Goal: Task Accomplishment & Management: Use online tool/utility

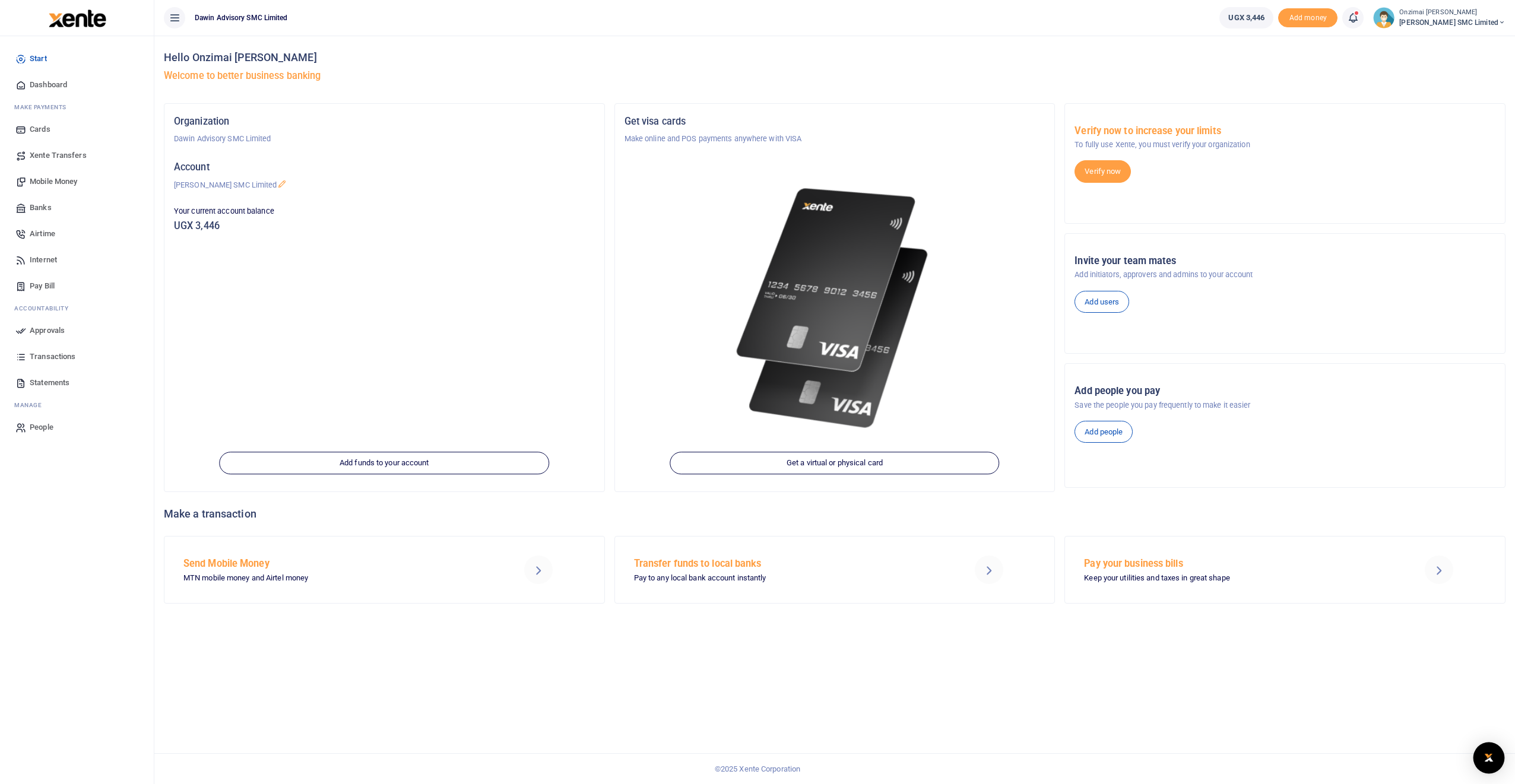
click at [748, 715] on img "Open Intercom Messenger" at bounding box center [1489, 758] width 16 height 14
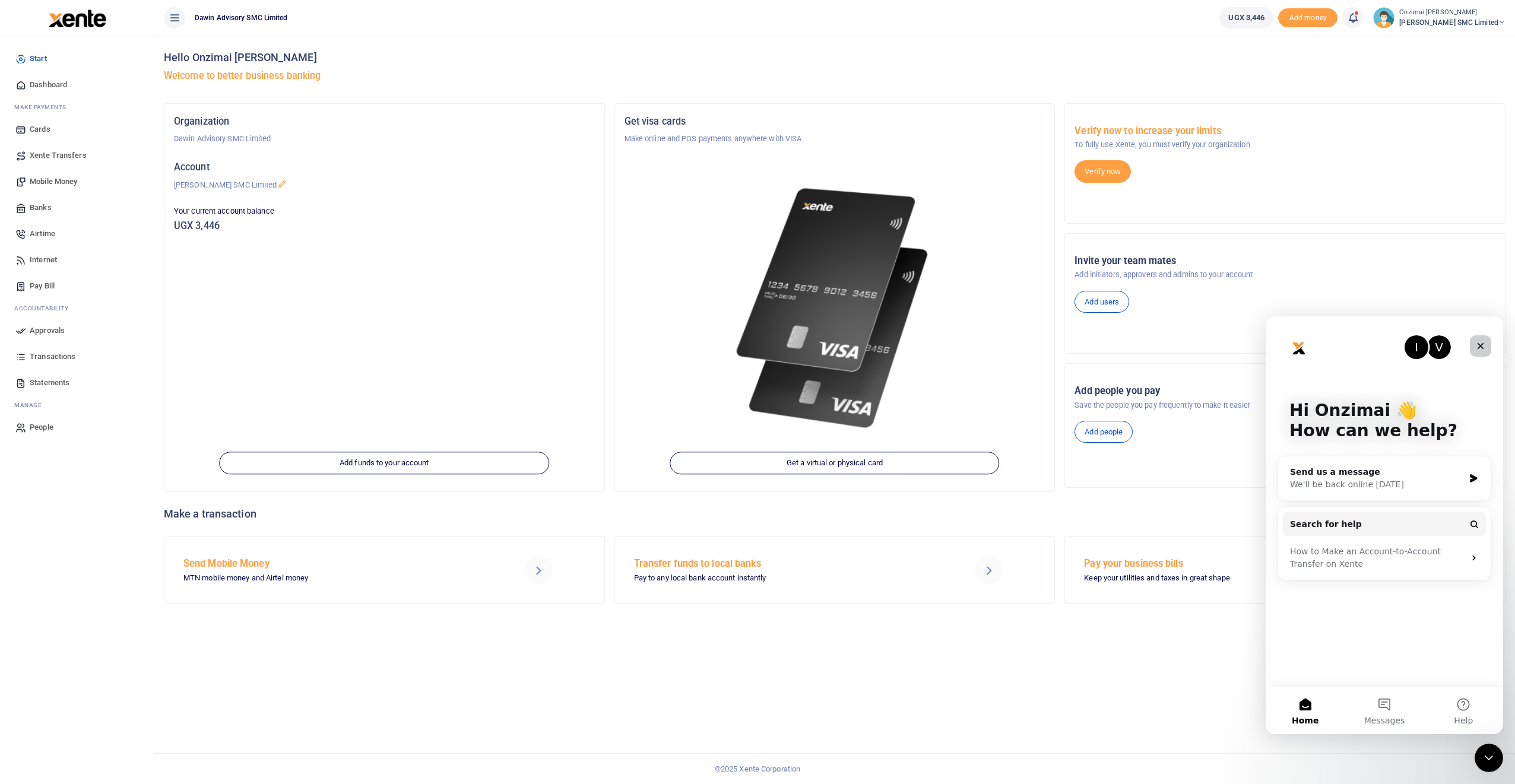
click at [748, 349] on icon "Close" at bounding box center [1481, 346] width 10 height 10
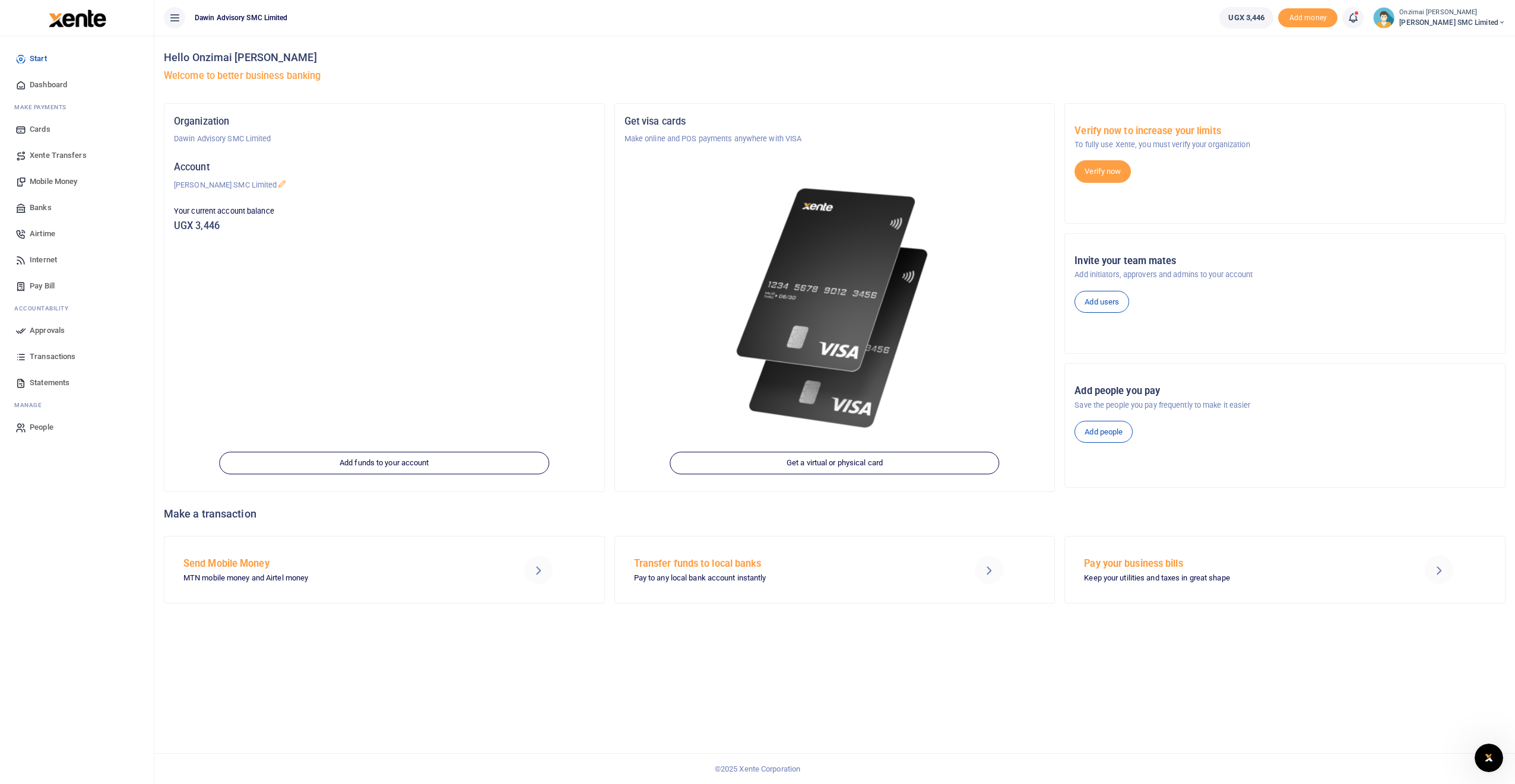
click at [748, 18] on icon at bounding box center [1353, 18] width 12 height 13
click at [748, 82] on div "Transactions to act upon You have 2 awaiting for your to act on" at bounding box center [1288, 84] width 132 height 21
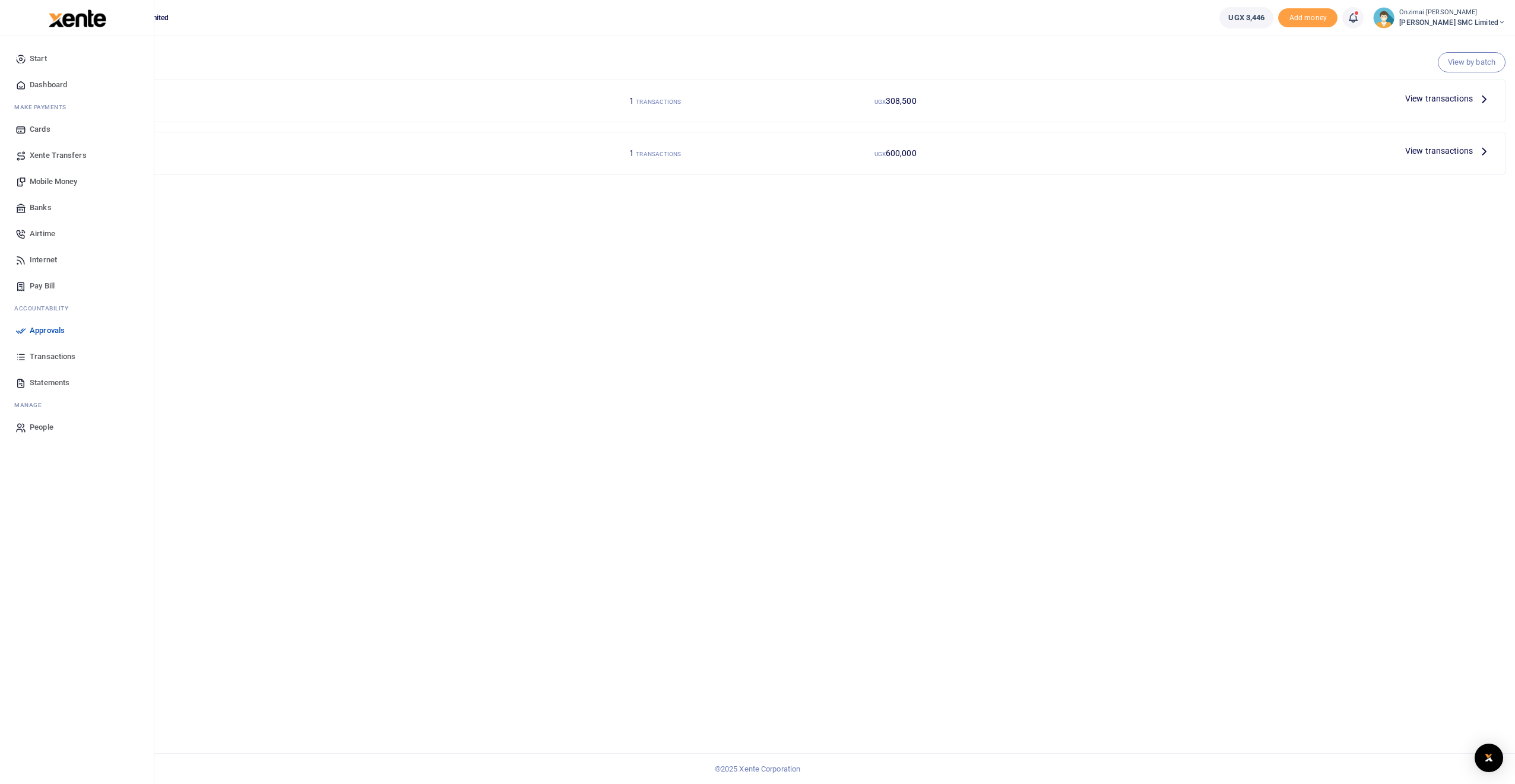
click at [55, 377] on span "Statements" at bounding box center [49, 383] width 40 height 12
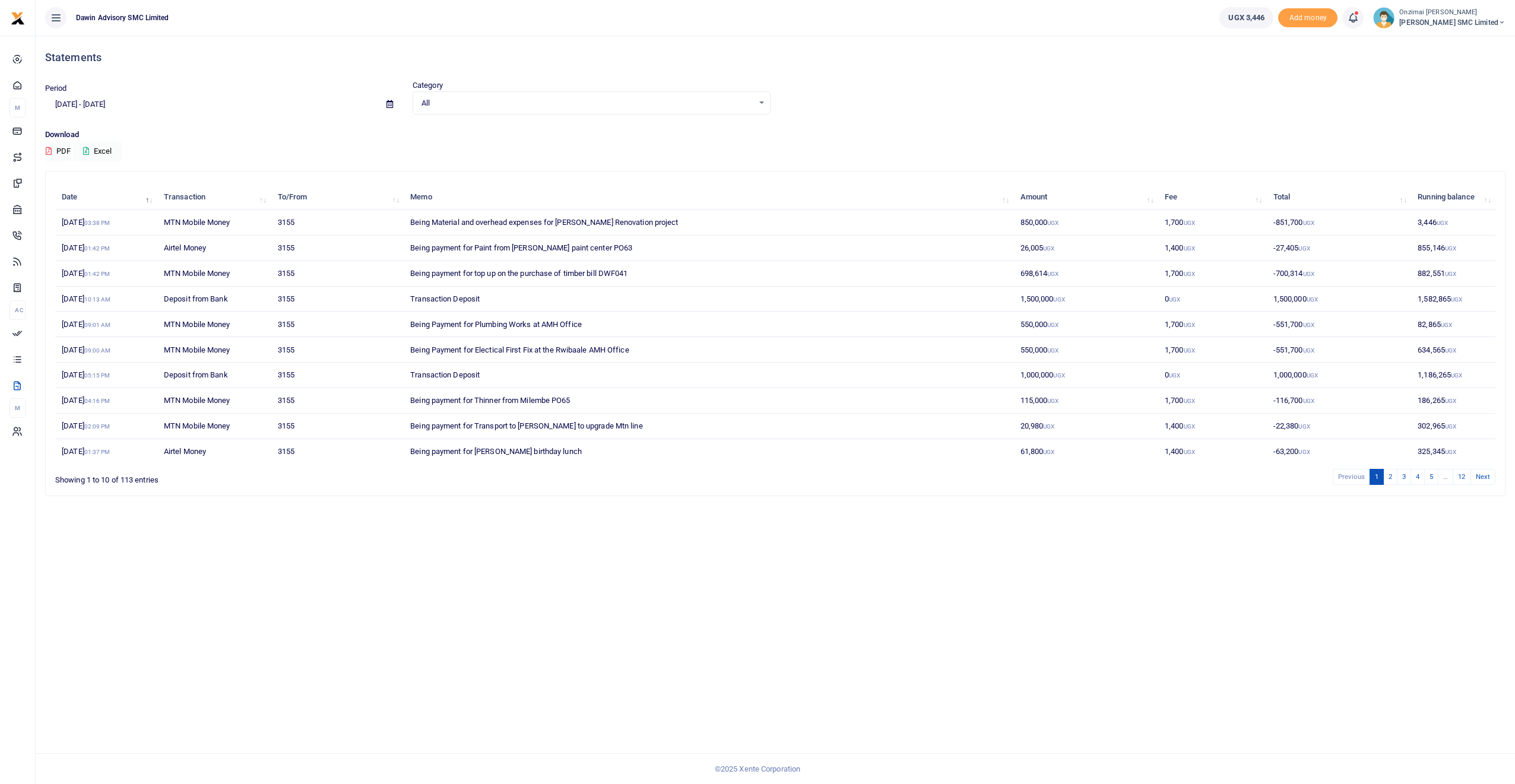
click at [540, 99] on span "All" at bounding box center [587, 103] width 332 height 12
click at [203, 114] on input "07/31/2025 - 08/29/2025" at bounding box center [210, 104] width 332 height 20
click at [283, 127] on div "Period 07/31/2025 - 08/29/2025 Category All Select an option... All Credit Debi…" at bounding box center [775, 104] width 1470 height 49
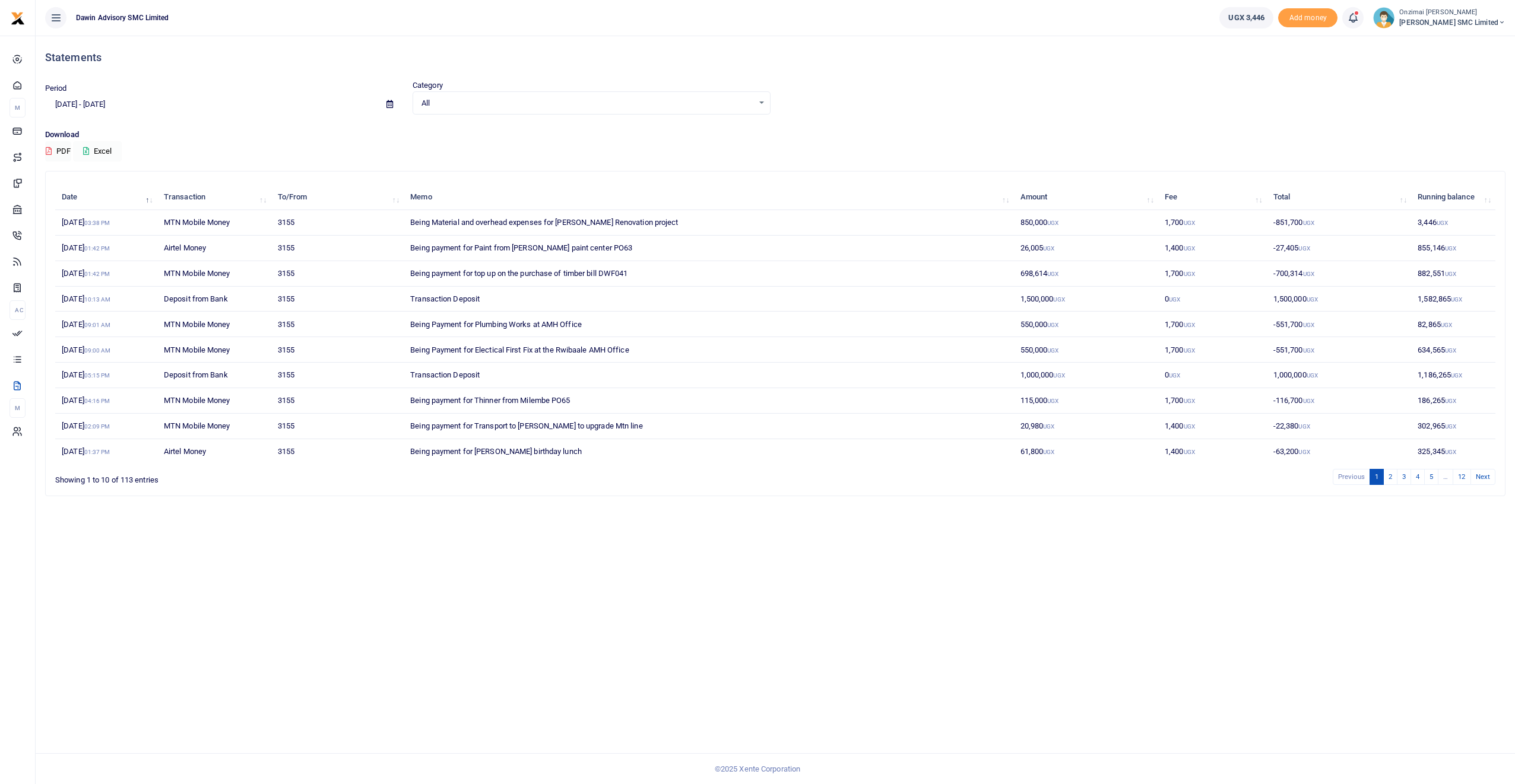
click at [99, 148] on button "Excel" at bounding box center [97, 151] width 49 height 20
click at [388, 105] on icon at bounding box center [390, 104] width 6 height 8
click at [90, 255] on li "Custom Range" at bounding box center [87, 257] width 83 height 18
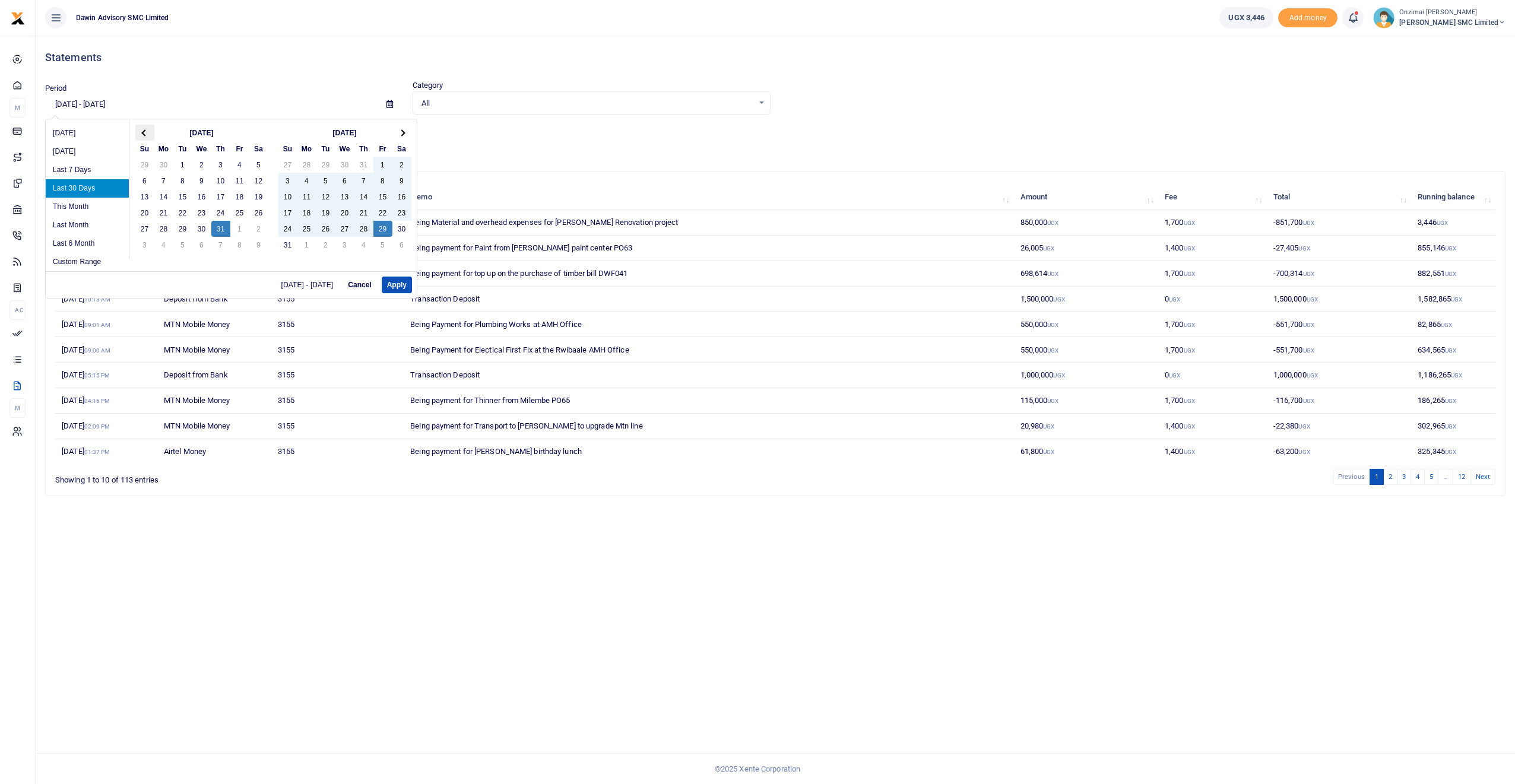
click at [149, 133] on th at bounding box center [144, 133] width 19 height 16
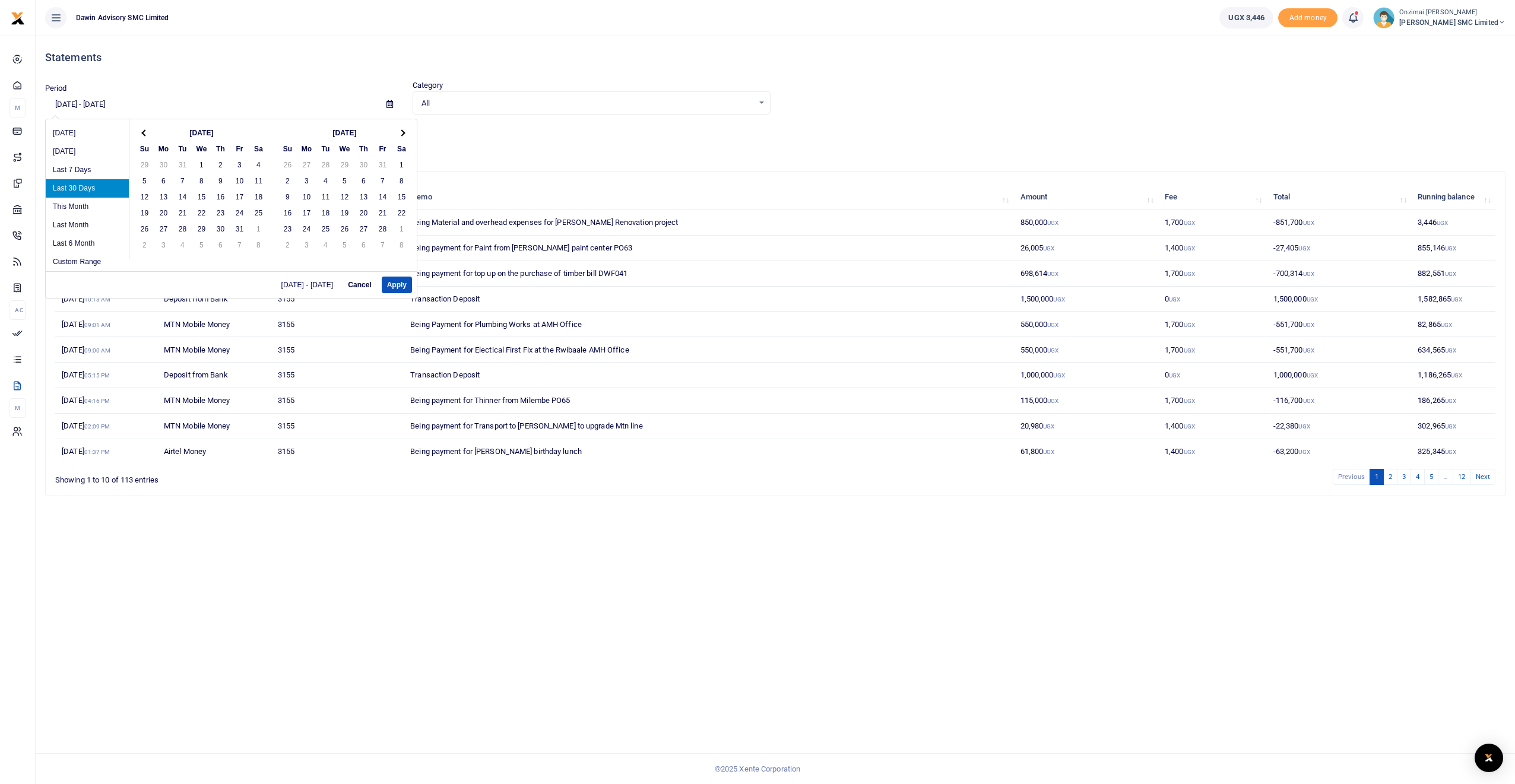
click at [149, 133] on th at bounding box center [144, 133] width 19 height 16
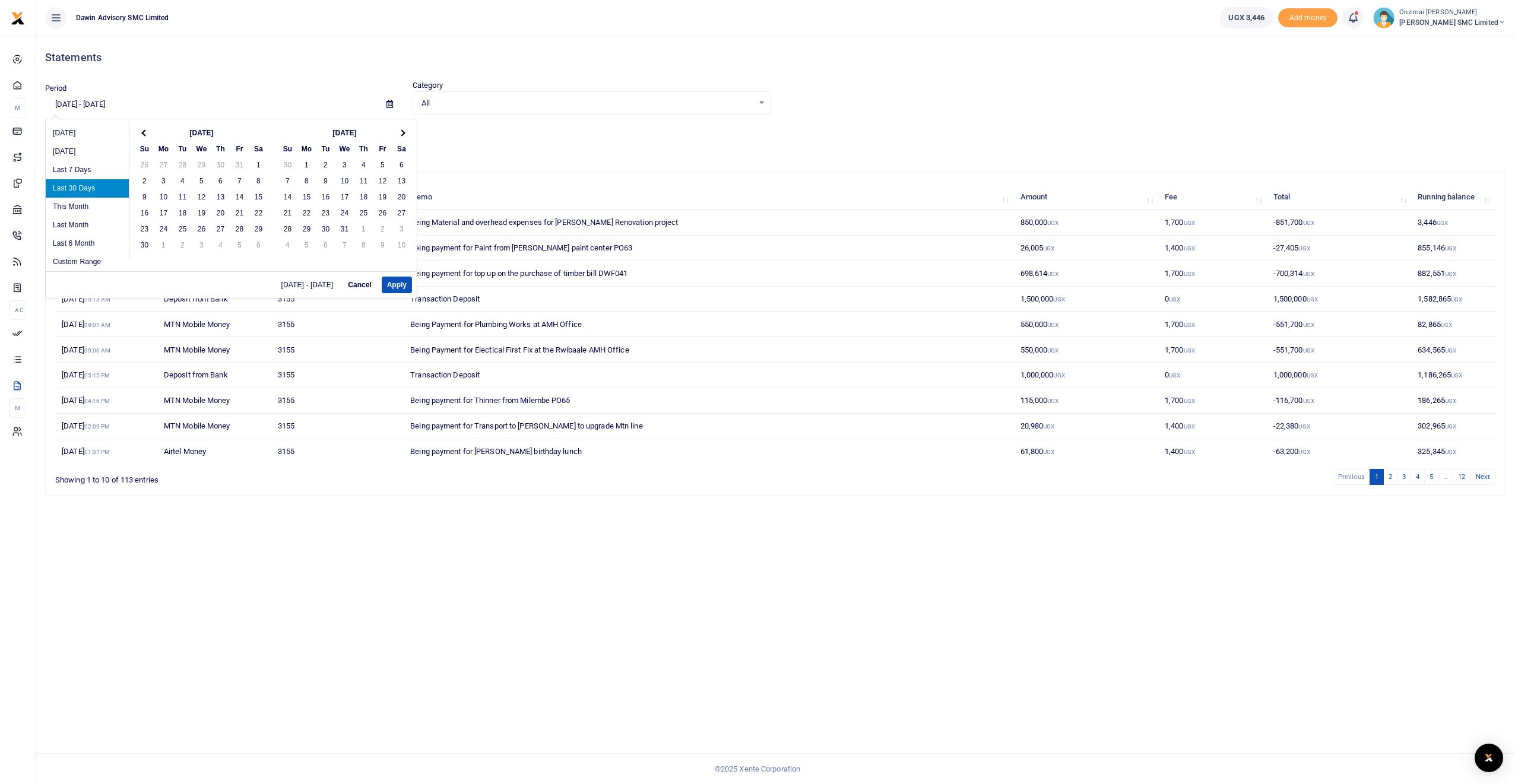
click at [149, 133] on th at bounding box center [144, 133] width 19 height 16
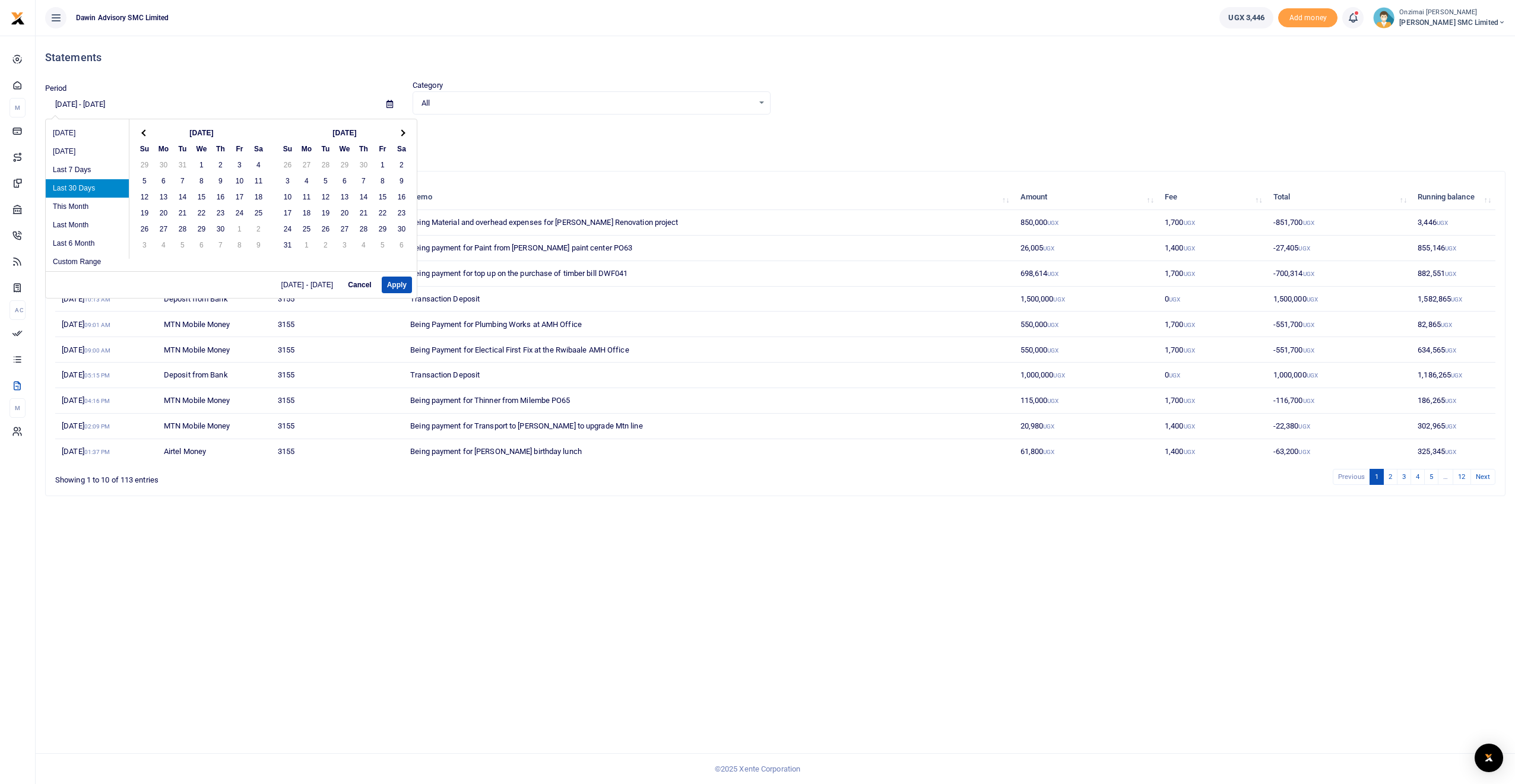
click at [149, 133] on th at bounding box center [144, 133] width 19 height 16
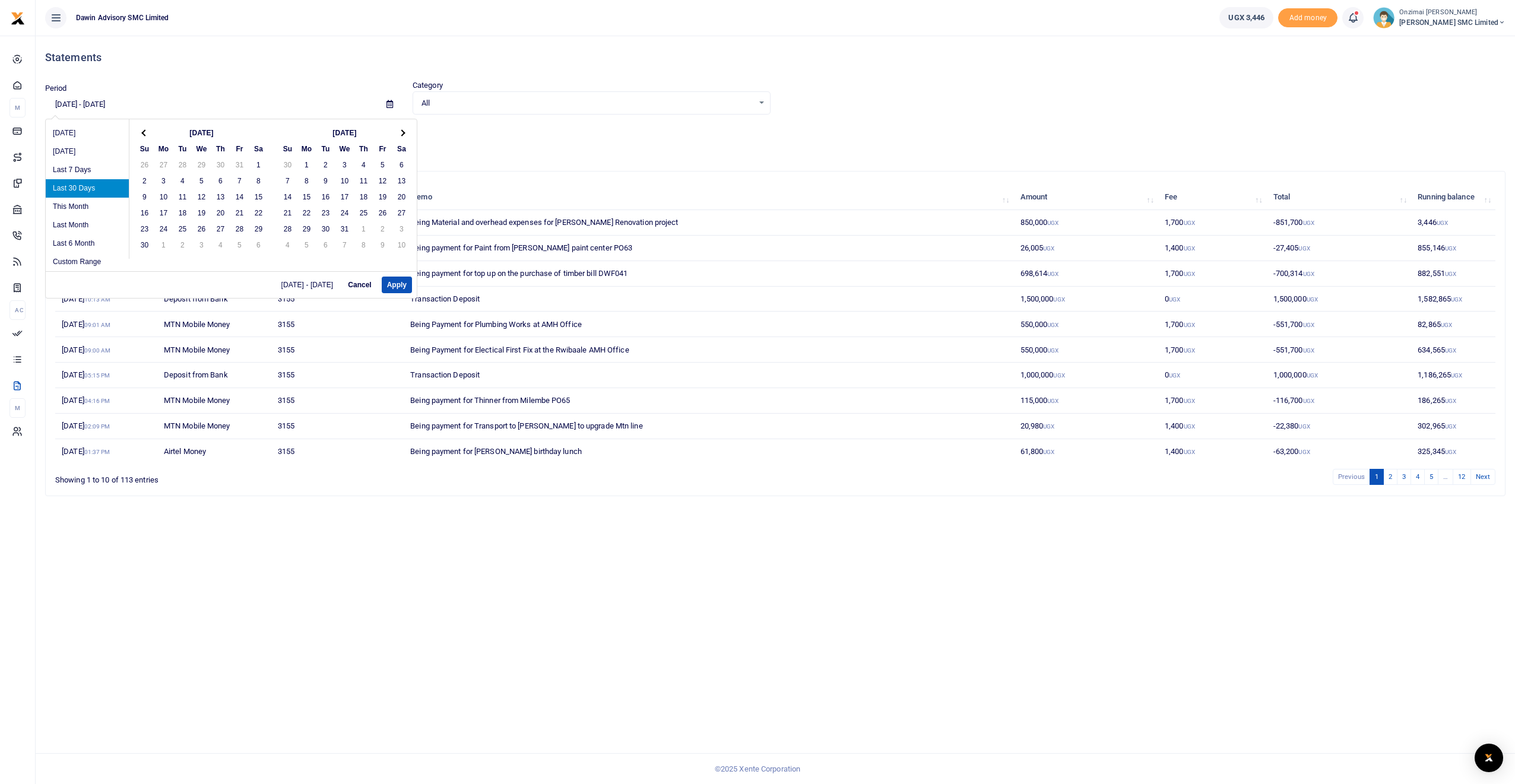
click at [149, 133] on th at bounding box center [144, 133] width 19 height 16
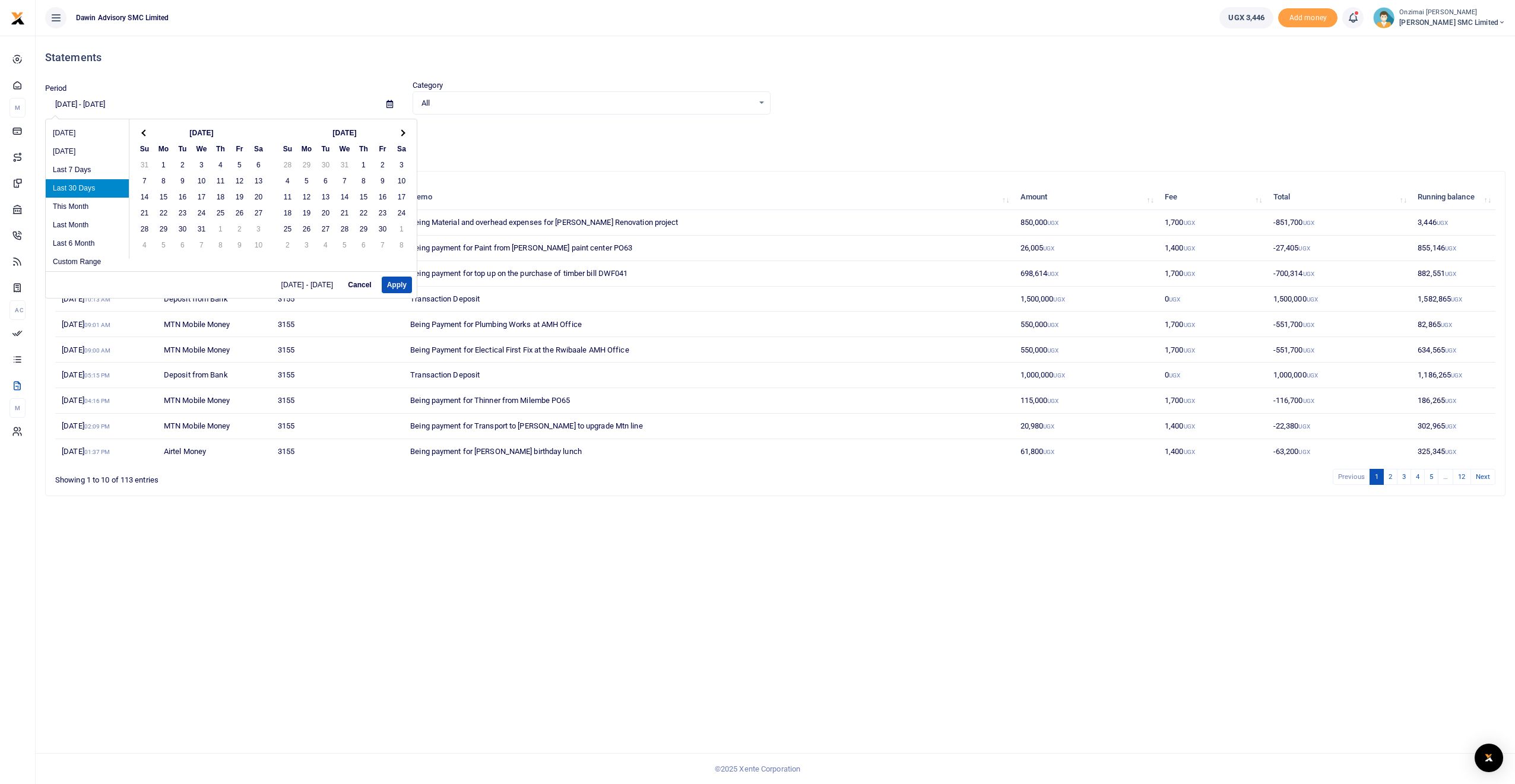
click at [149, 133] on th at bounding box center [144, 133] width 19 height 16
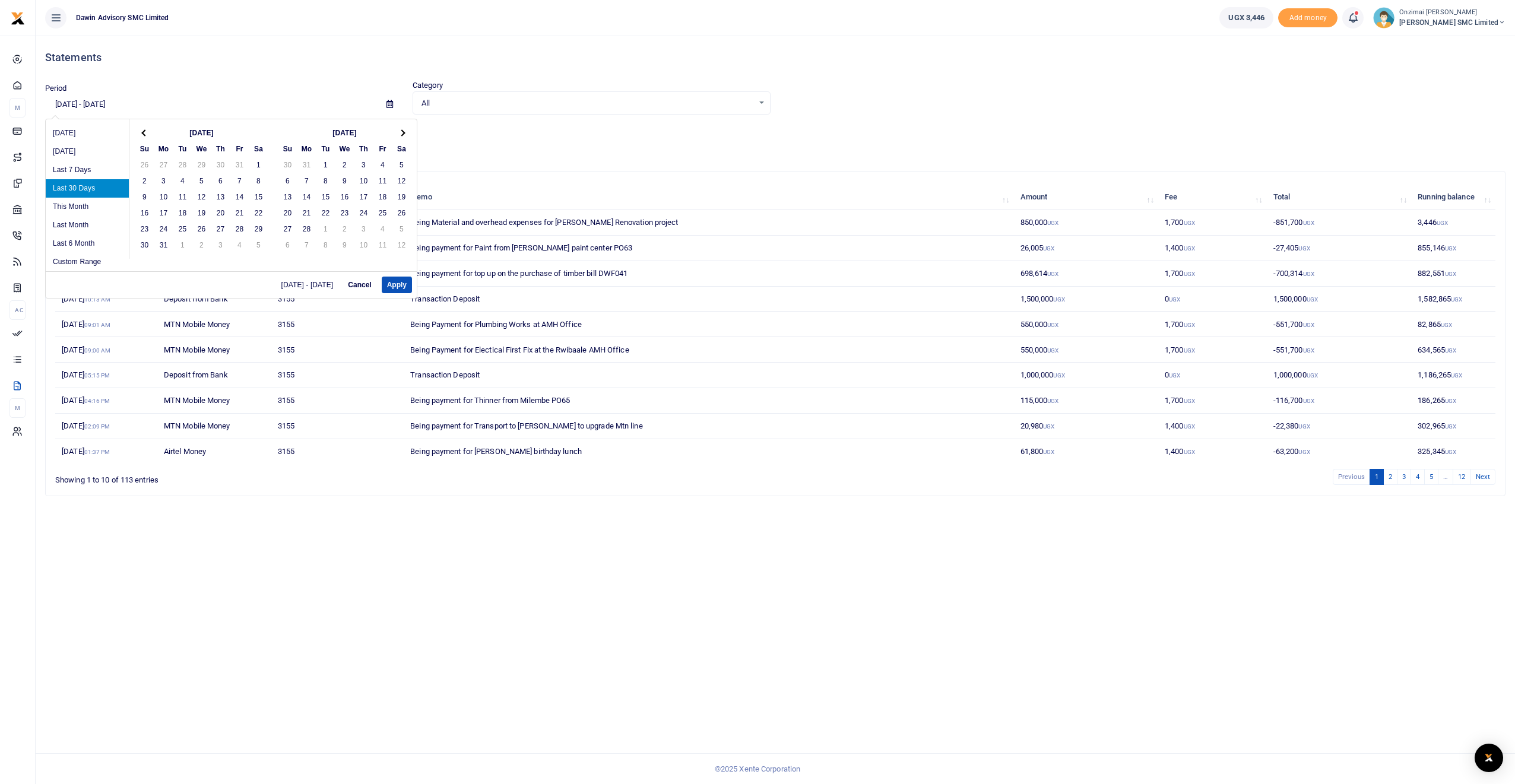
click at [149, 133] on th at bounding box center [144, 133] width 19 height 16
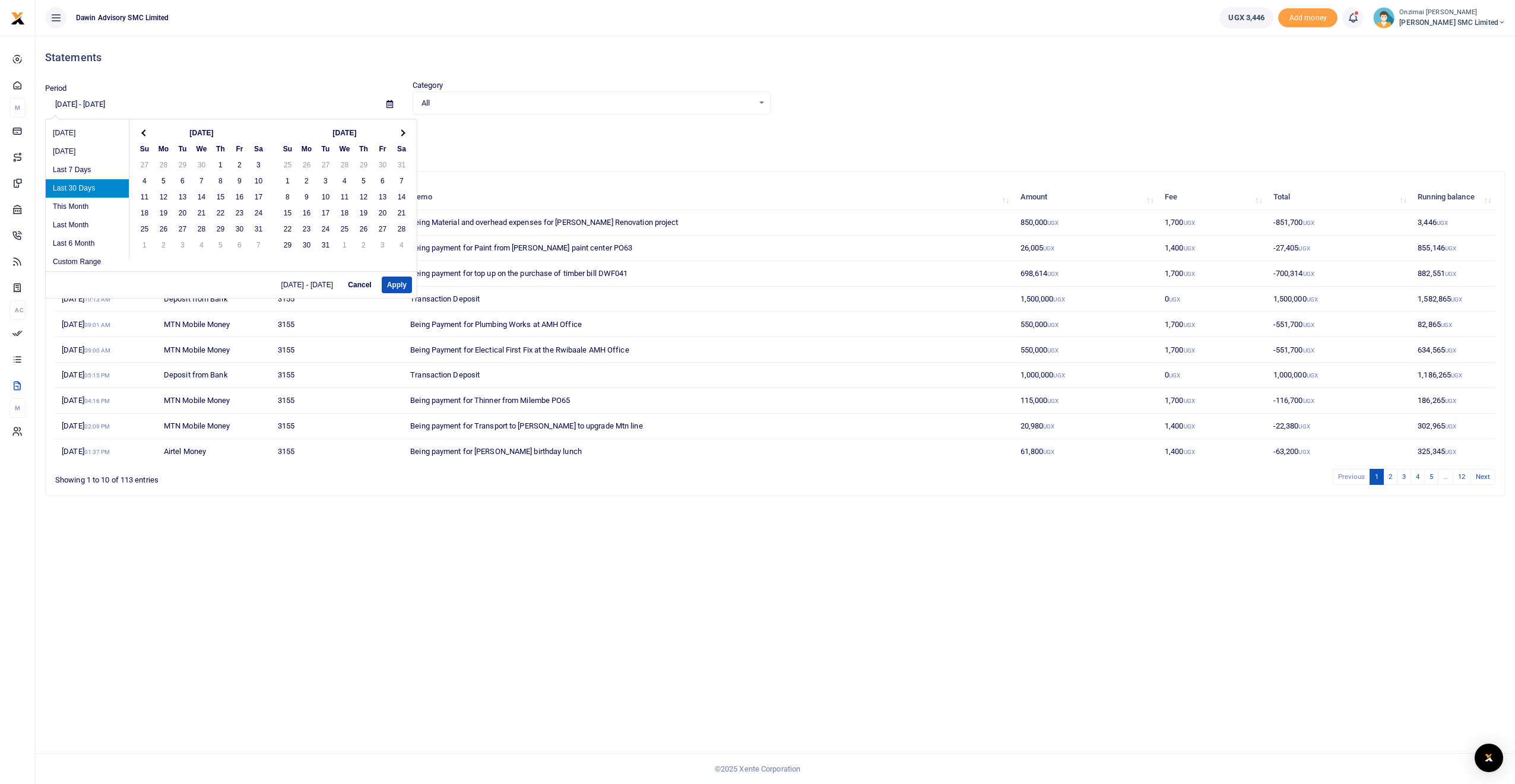
click at [149, 133] on th at bounding box center [144, 133] width 19 height 16
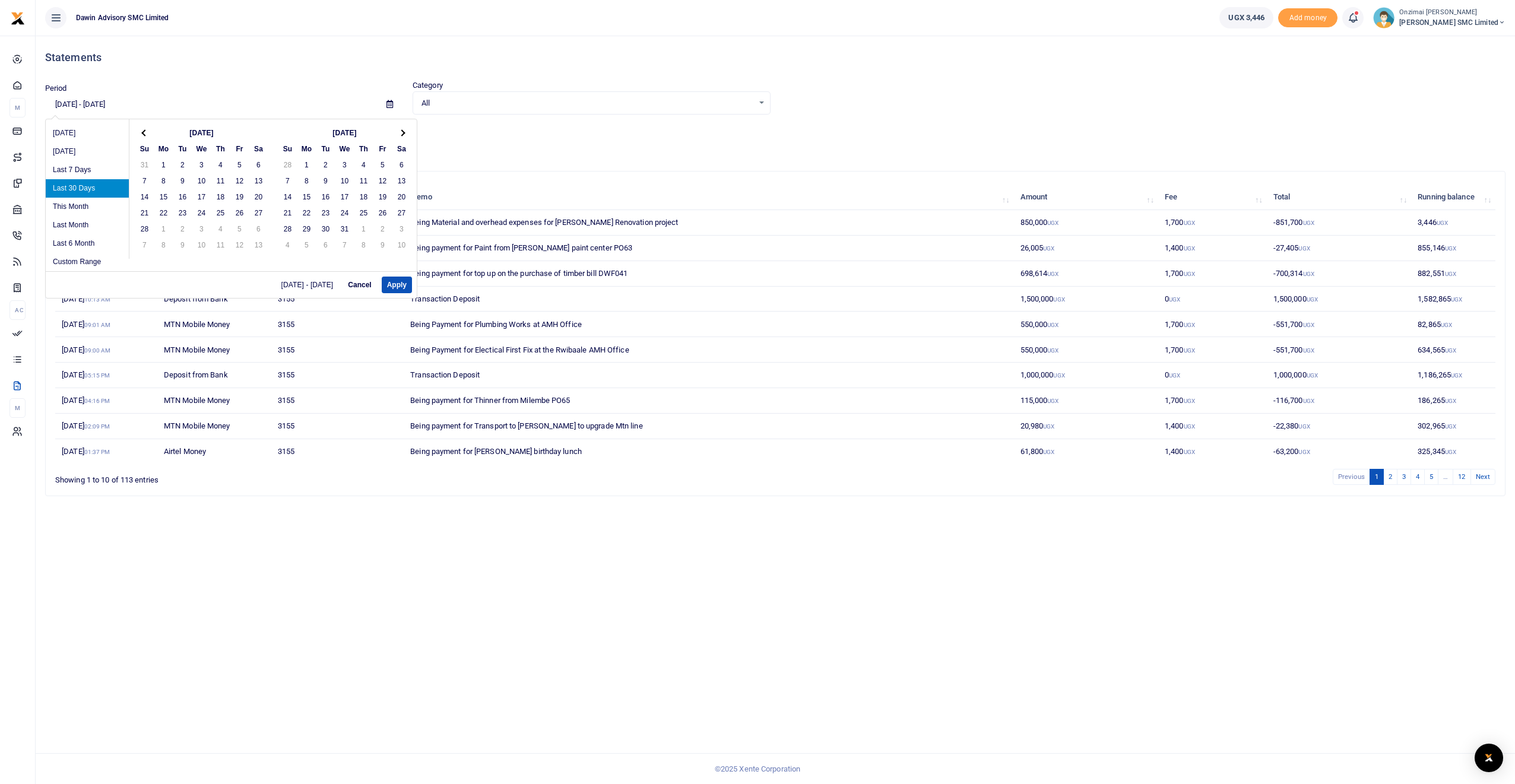
click at [149, 133] on th at bounding box center [144, 133] width 19 height 16
click at [405, 133] on th at bounding box center [401, 133] width 19 height 16
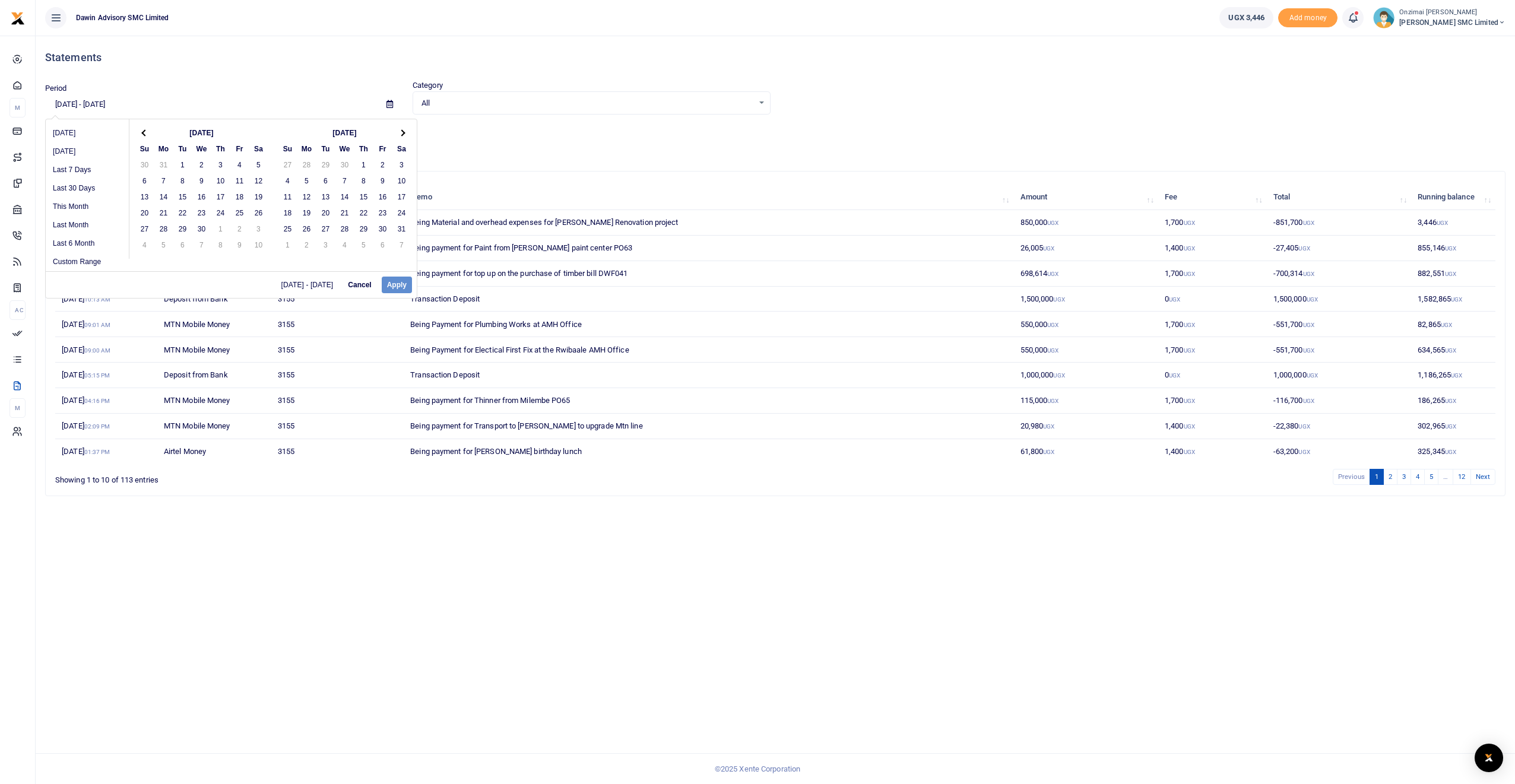
click at [405, 133] on th at bounding box center [401, 133] width 19 height 16
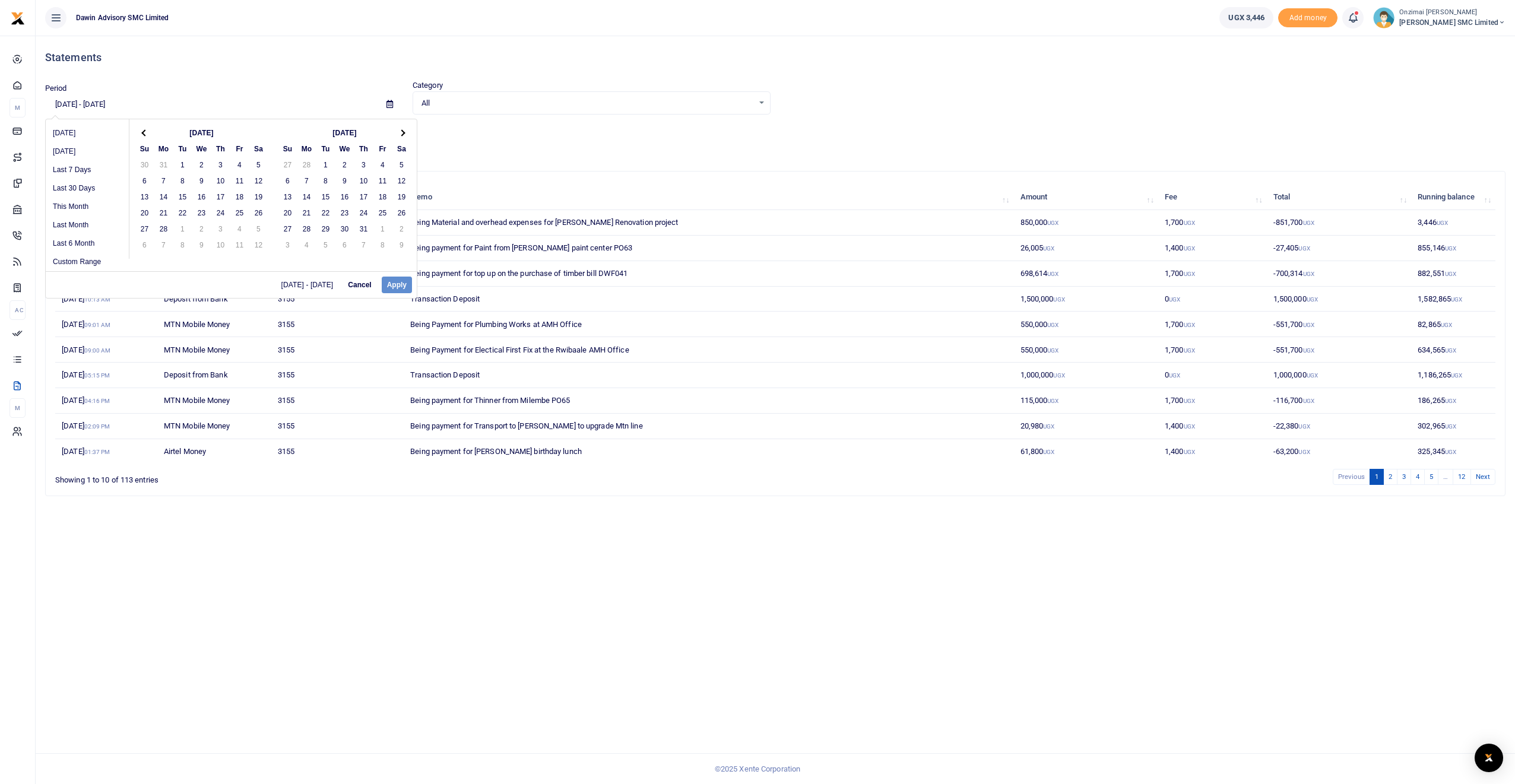
click at [405, 133] on th at bounding box center [401, 133] width 19 height 16
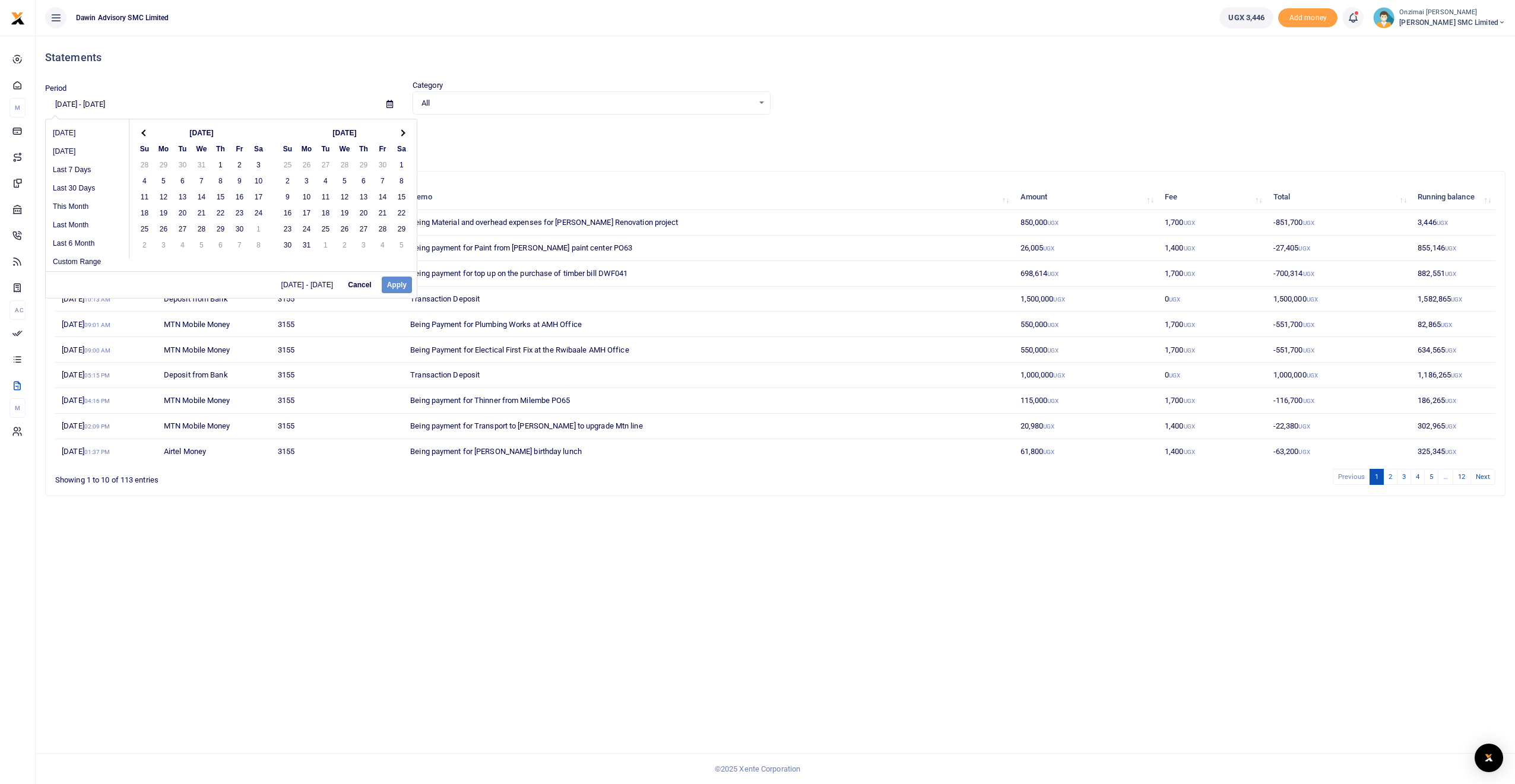
click at [405, 133] on th at bounding box center [401, 133] width 19 height 16
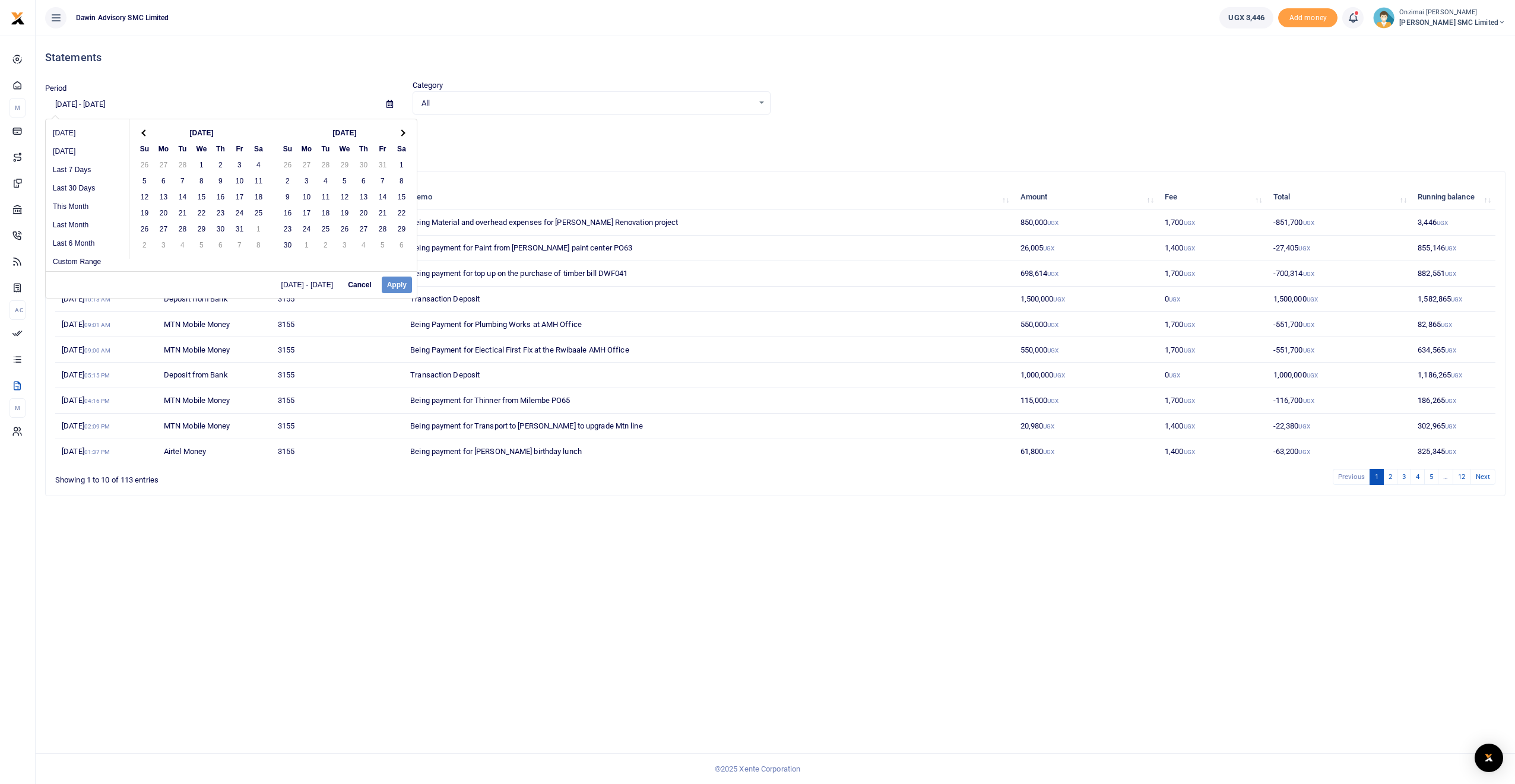
click at [405, 133] on th at bounding box center [401, 133] width 19 height 16
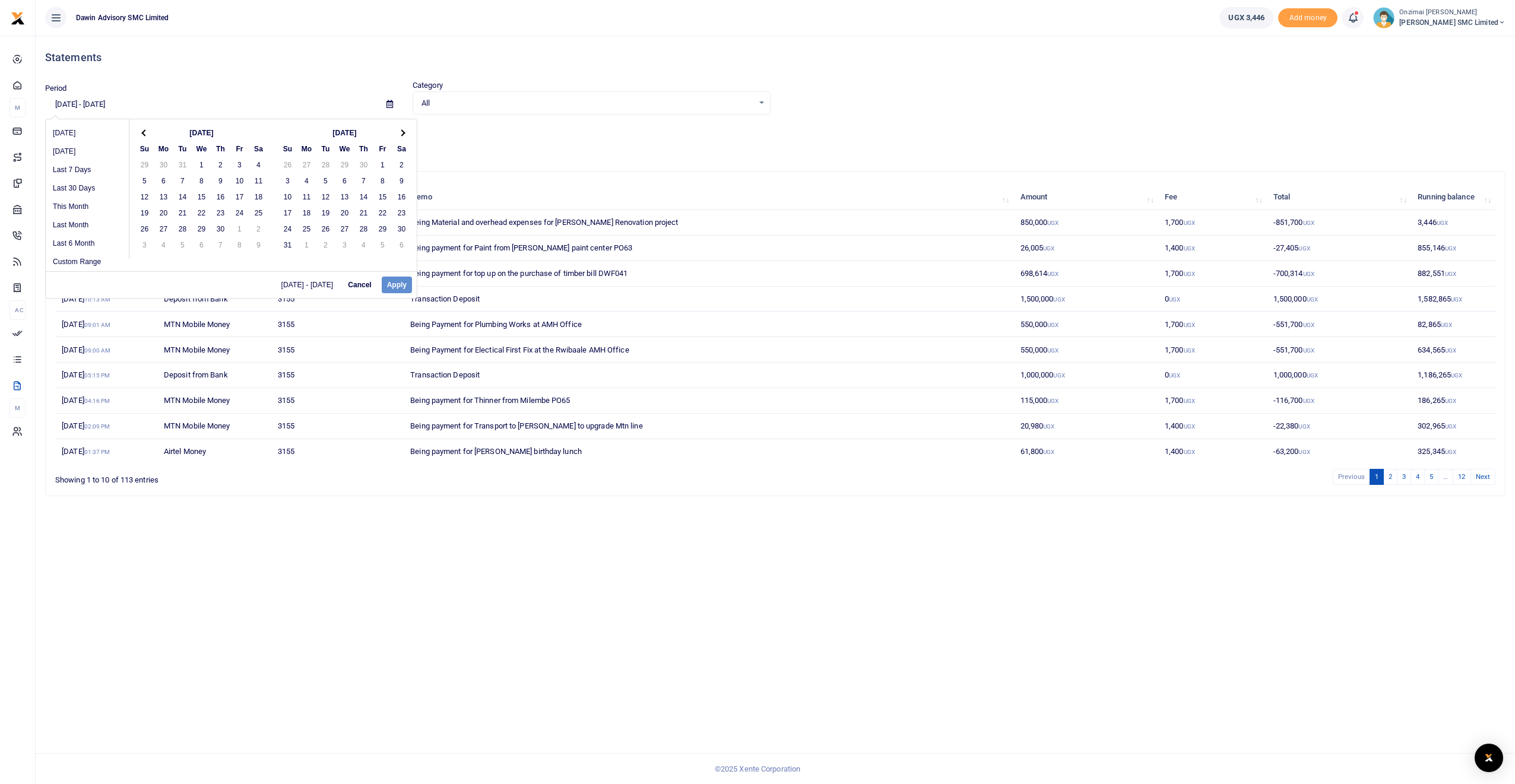
click at [405, 133] on th at bounding box center [401, 133] width 19 height 16
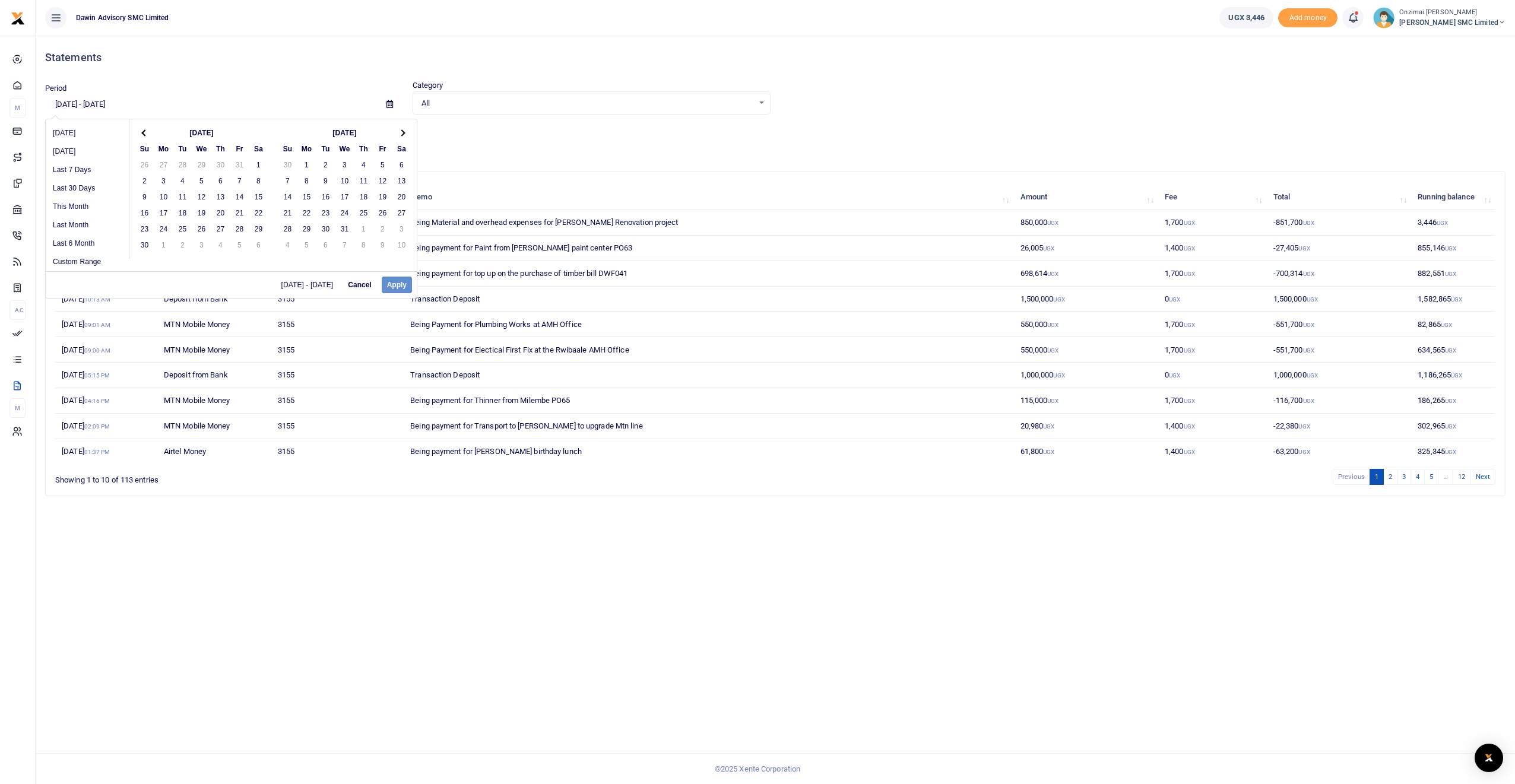
click at [405, 133] on th at bounding box center [401, 133] width 19 height 16
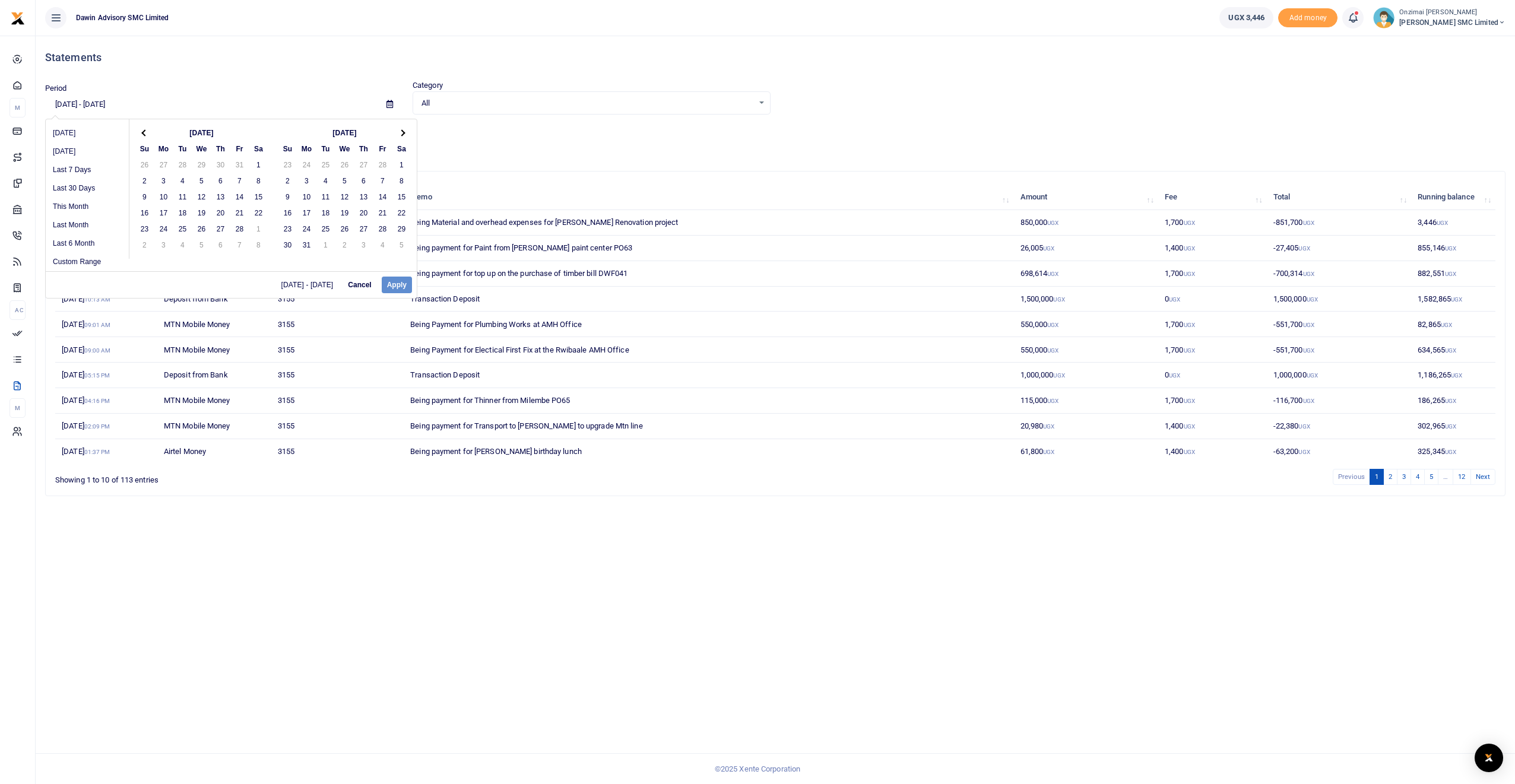
click at [405, 133] on th at bounding box center [401, 133] width 19 height 16
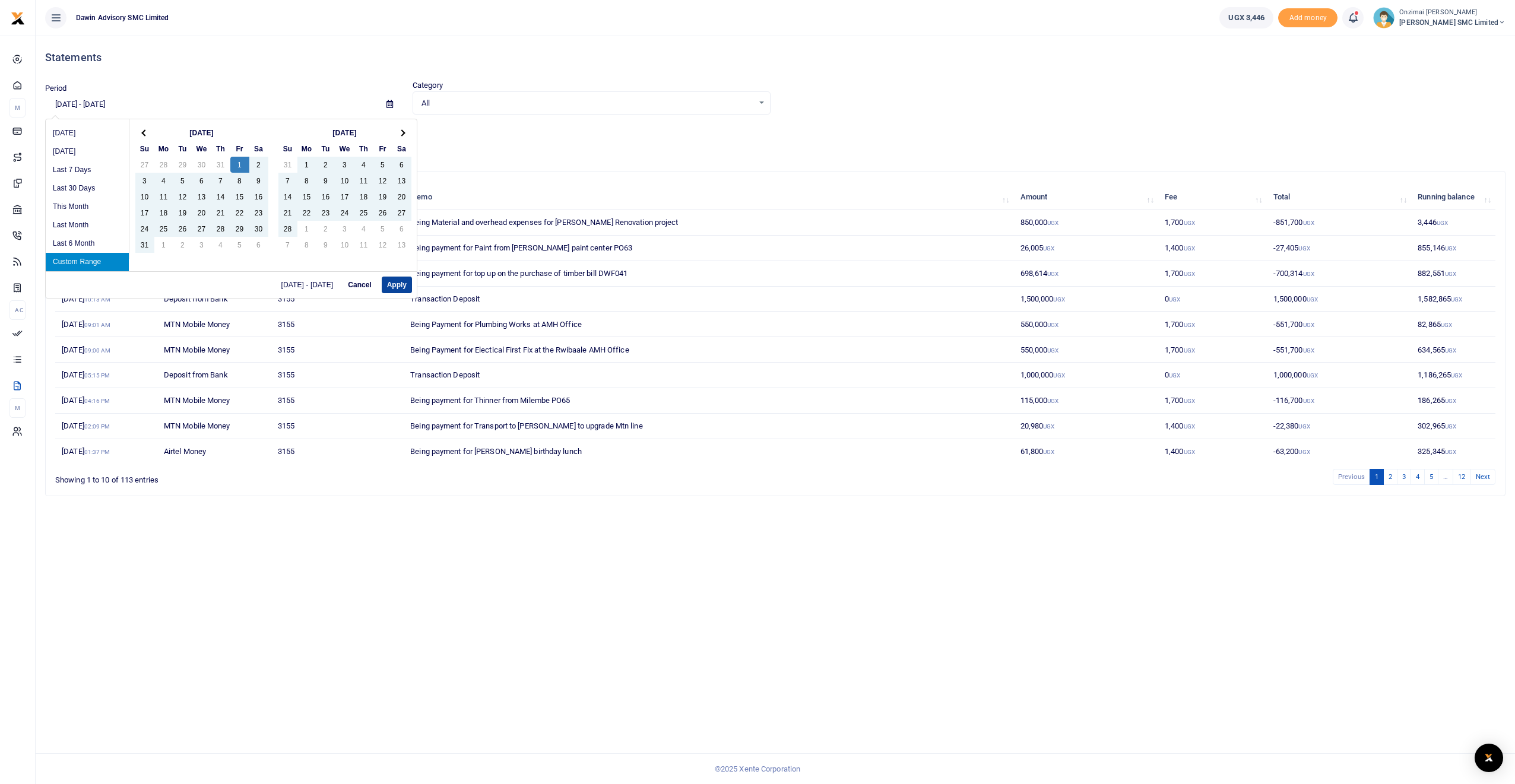
click at [392, 283] on button "Apply" at bounding box center [397, 285] width 31 height 17
type input "01/01/2021 - 08/29/2025"
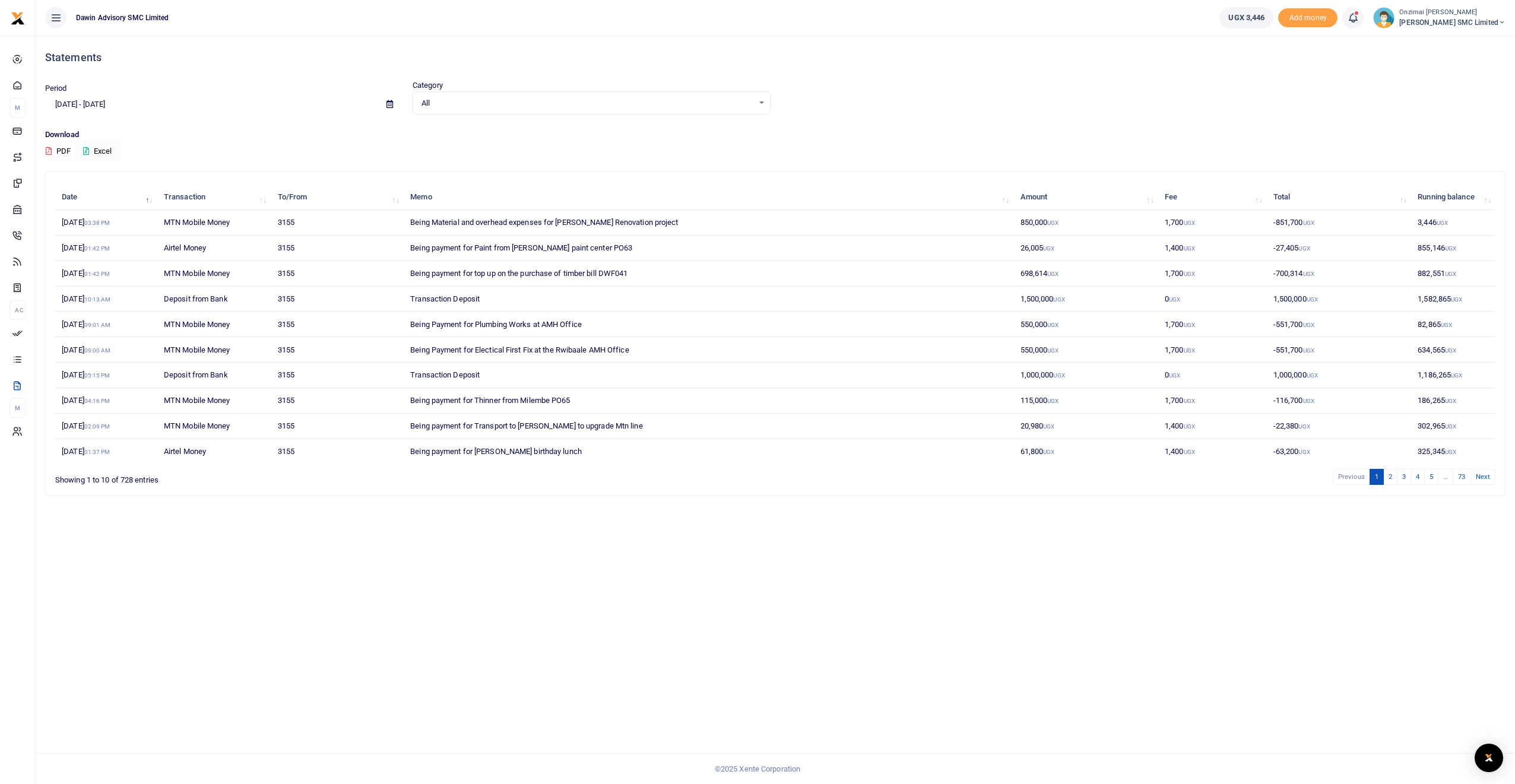
click at [97, 153] on button "Excel" at bounding box center [97, 151] width 49 height 20
